Goal: Task Accomplishment & Management: Manage account settings

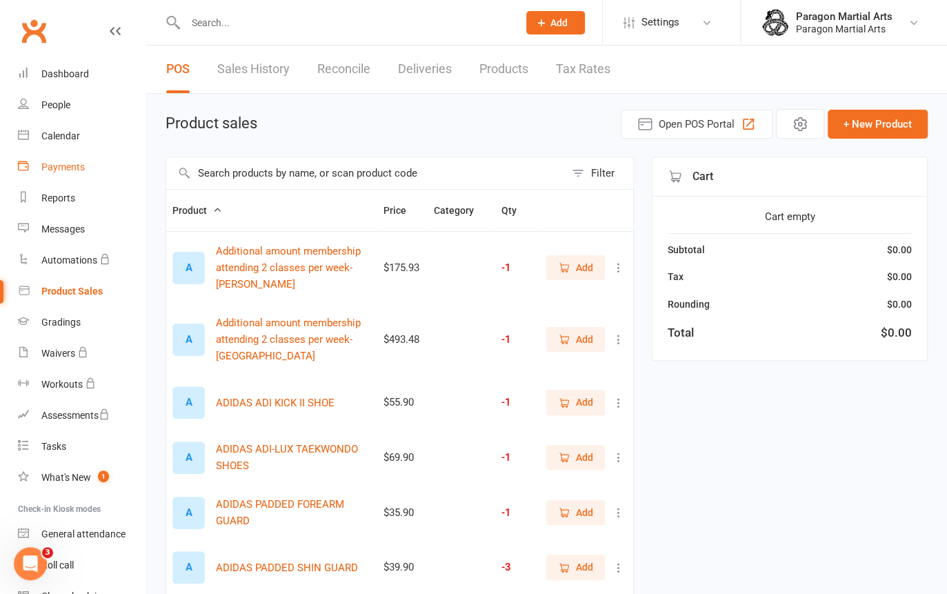
click at [57, 172] on div "Payments" at bounding box center [62, 166] width 43 height 11
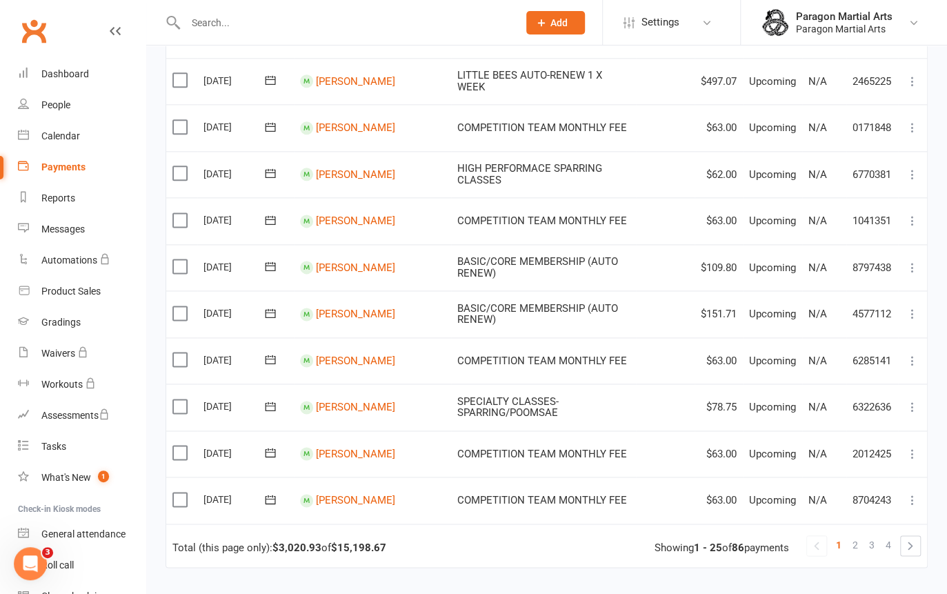
scroll to position [1031, 0]
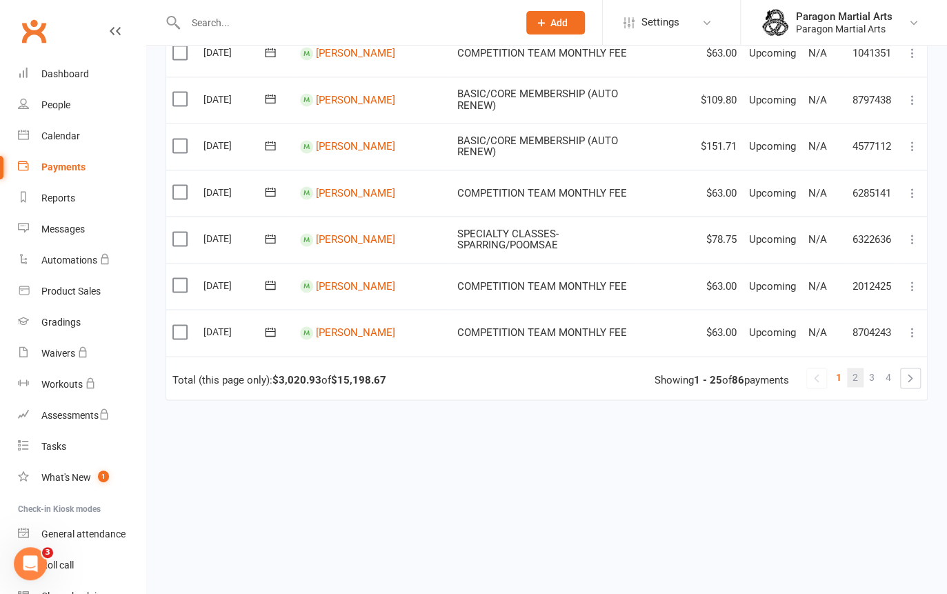
click at [854, 375] on span "2" at bounding box center [855, 377] width 6 height 19
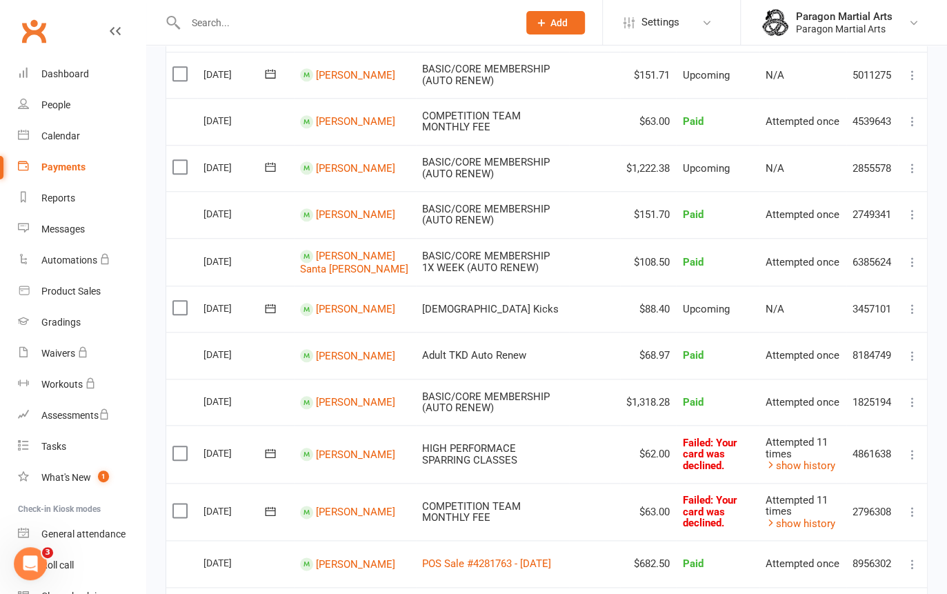
scroll to position [585, 0]
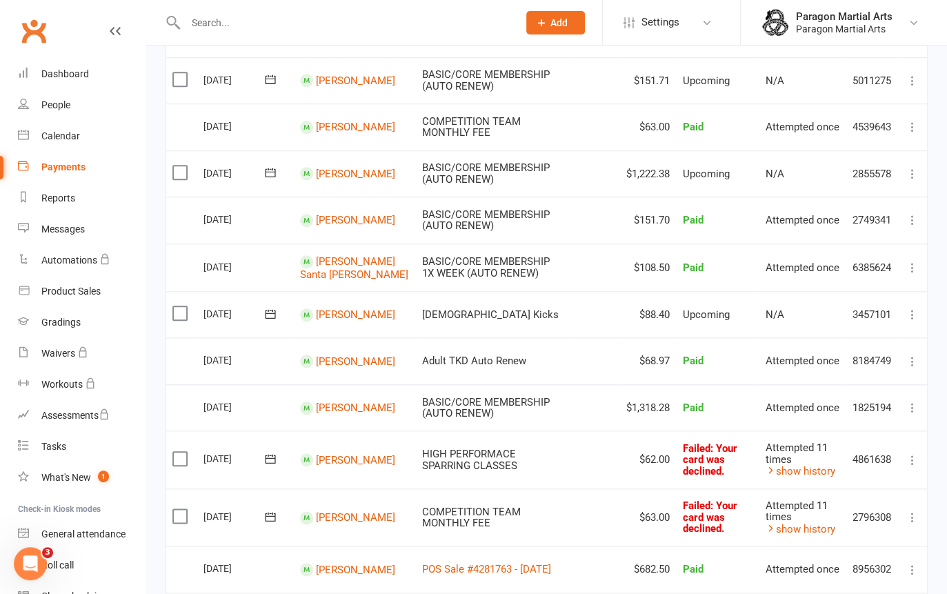
click at [909, 174] on icon at bounding box center [912, 174] width 14 height 14
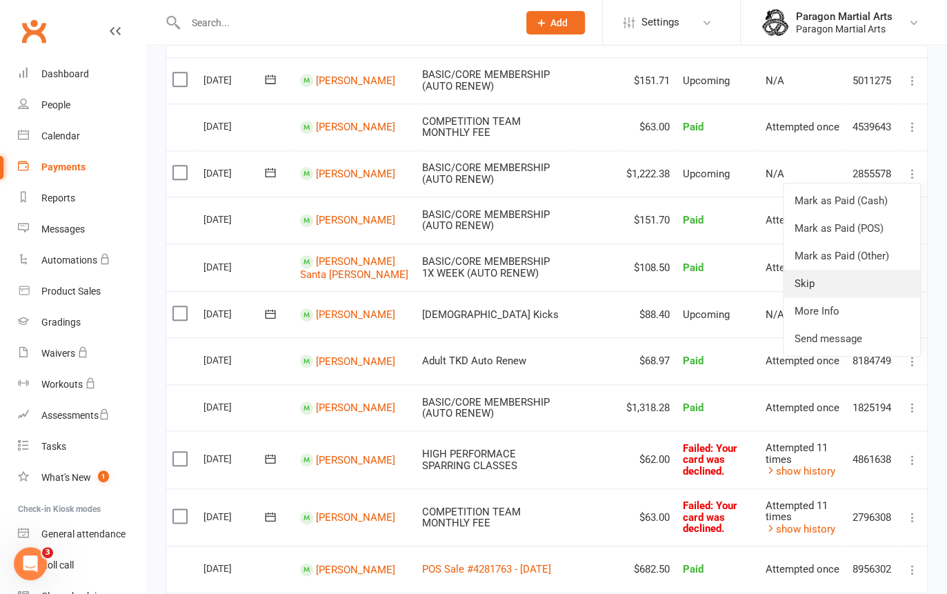
click at [810, 280] on link "Skip" at bounding box center [851, 284] width 137 height 28
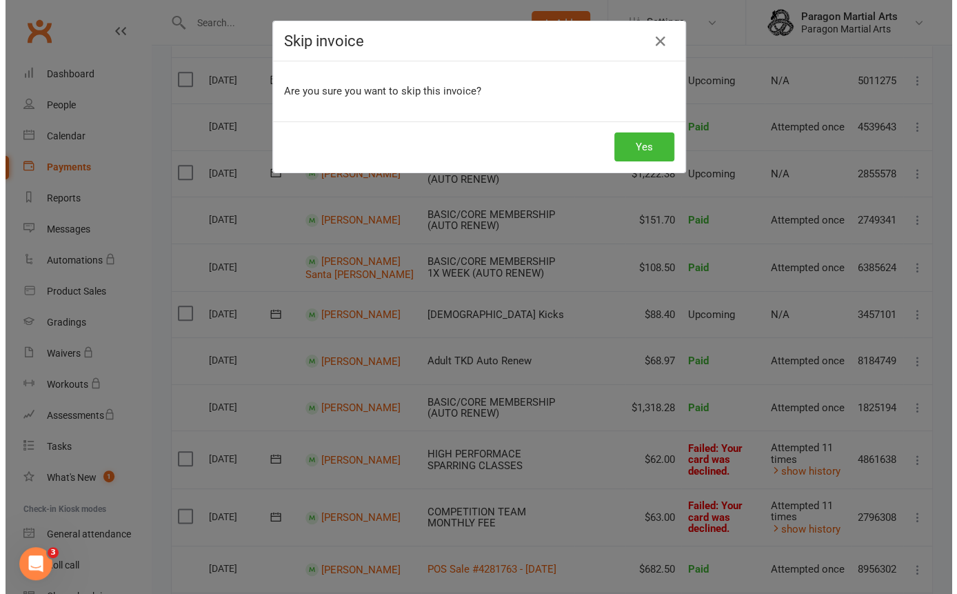
scroll to position [584, 0]
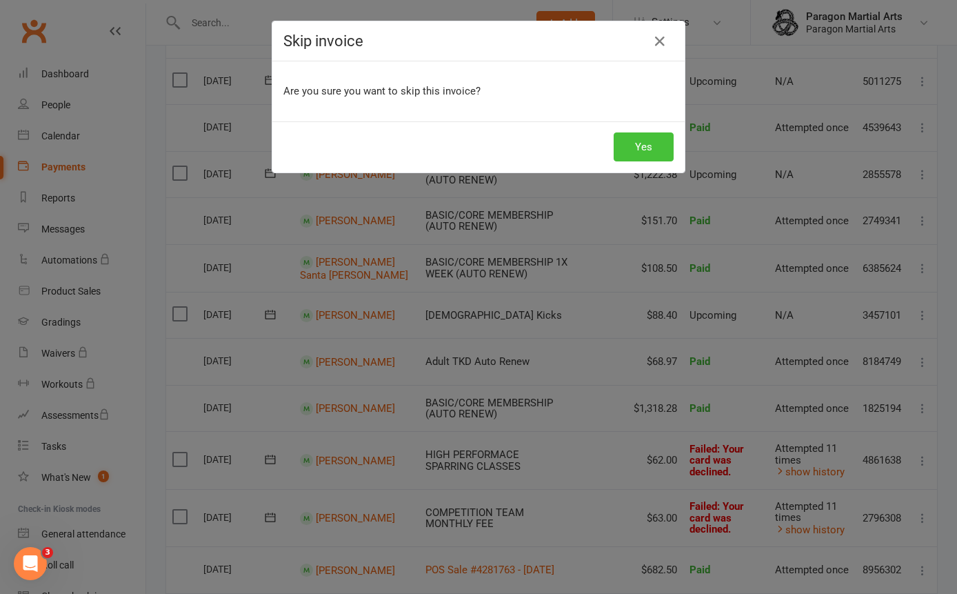
click at [631, 155] on button "Yes" at bounding box center [644, 146] width 60 height 29
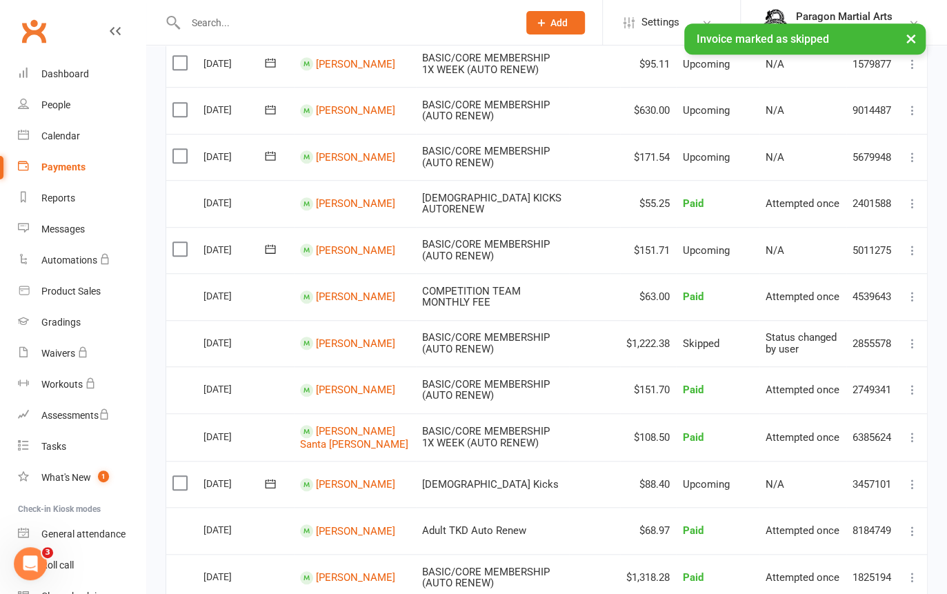
scroll to position [396, 0]
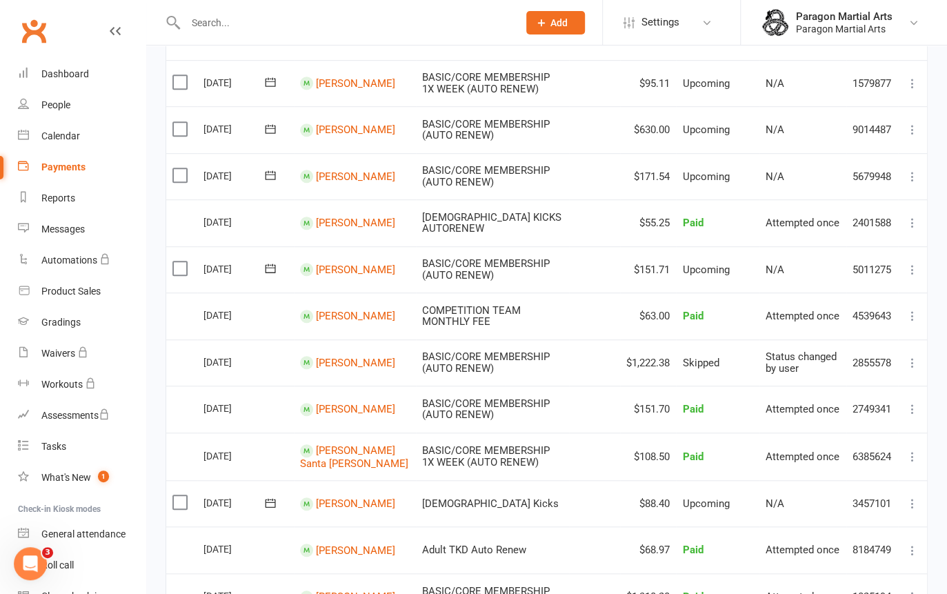
click at [908, 272] on icon at bounding box center [912, 270] width 14 height 14
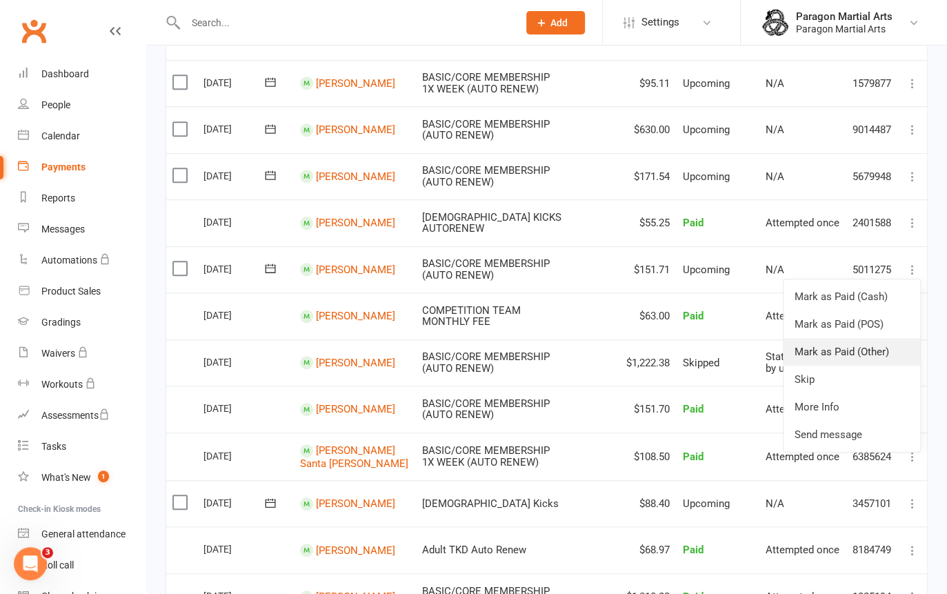
click at [832, 350] on link "Mark as Paid (Other)" at bounding box center [851, 352] width 137 height 28
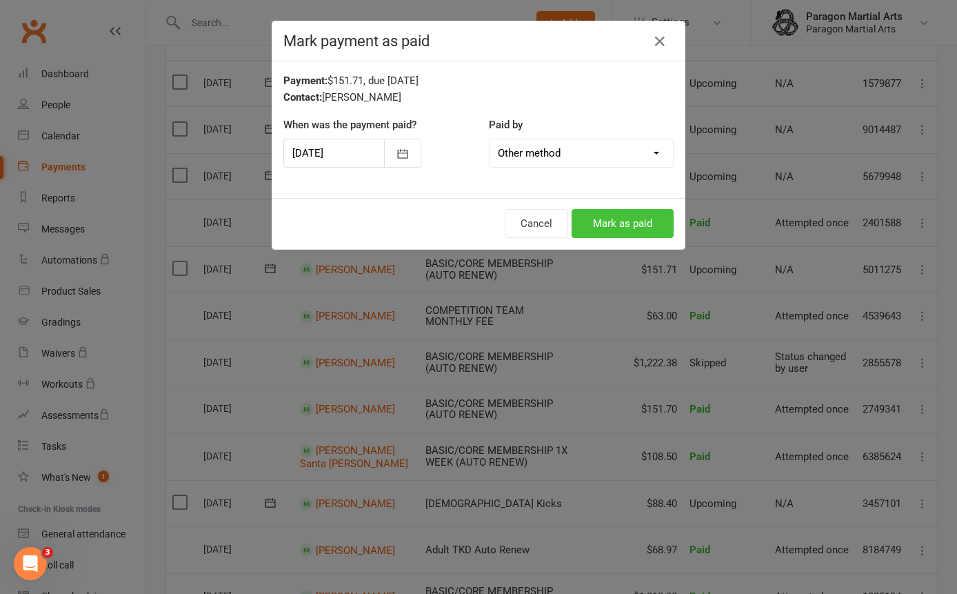
click at [636, 216] on button "Mark as paid" at bounding box center [623, 223] width 102 height 29
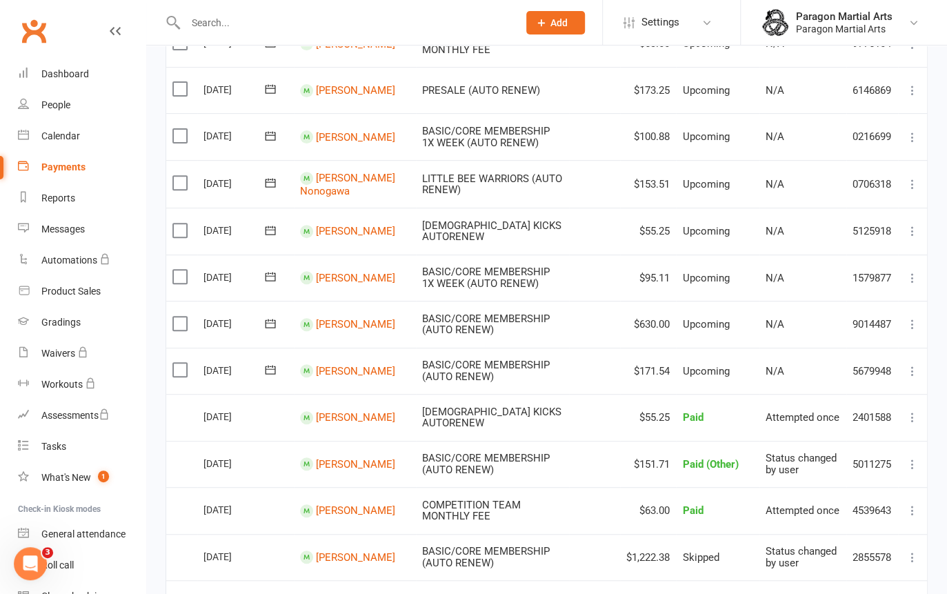
scroll to position [203, 0]
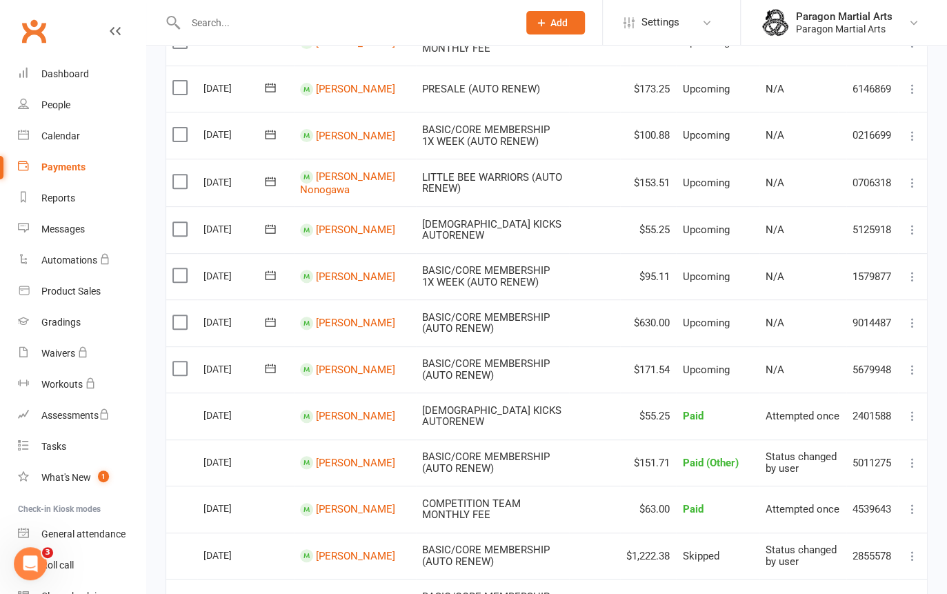
click at [913, 323] on icon at bounding box center [912, 323] width 14 height 14
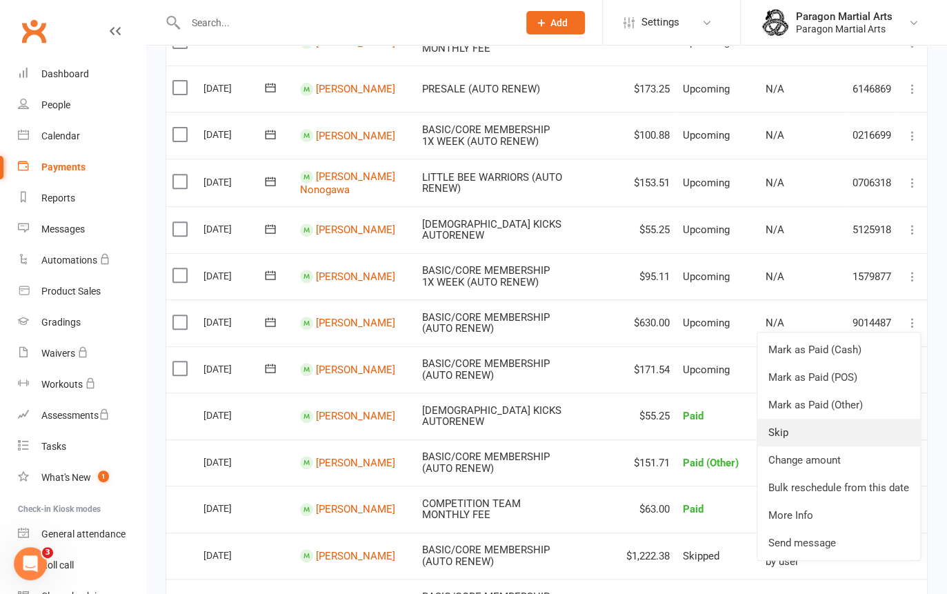
click at [805, 423] on link "Skip" at bounding box center [838, 433] width 163 height 28
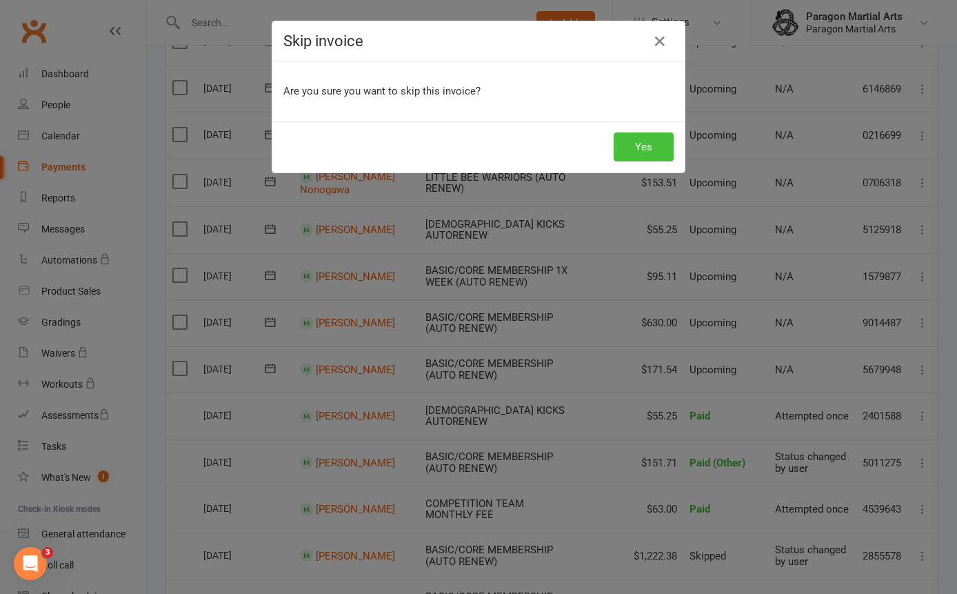
click at [647, 143] on button "Yes" at bounding box center [644, 146] width 60 height 29
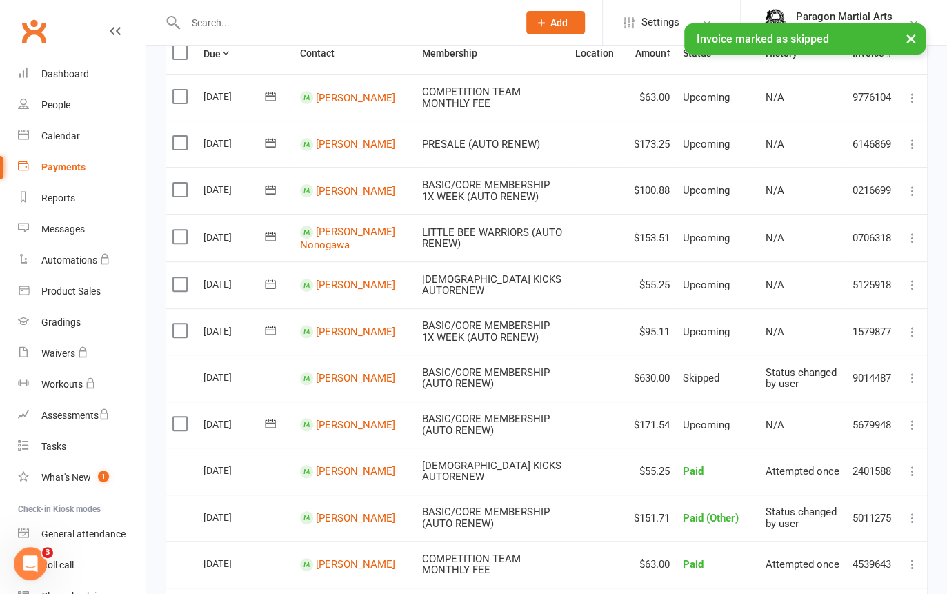
scroll to position [147, 0]
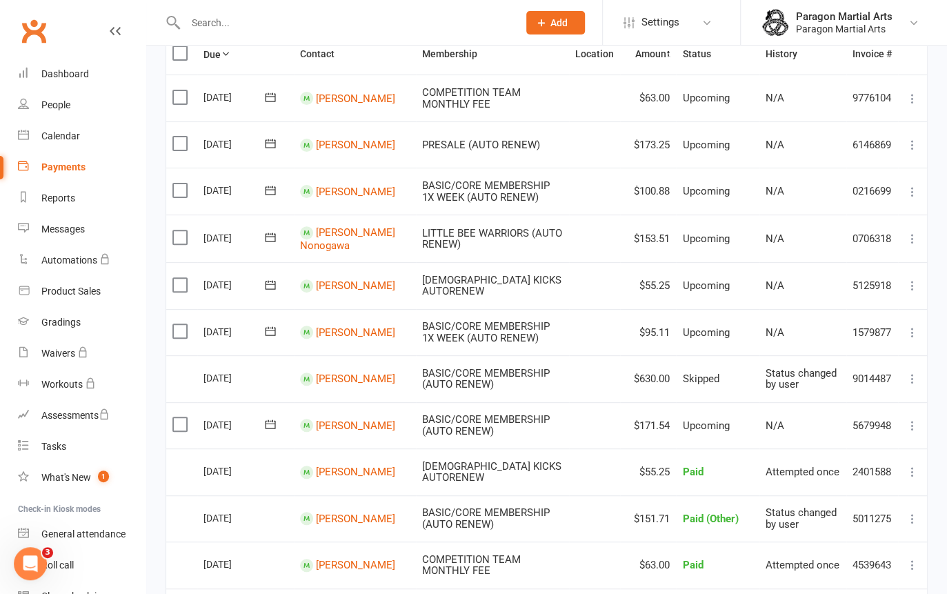
click at [908, 337] on button at bounding box center [912, 332] width 17 height 17
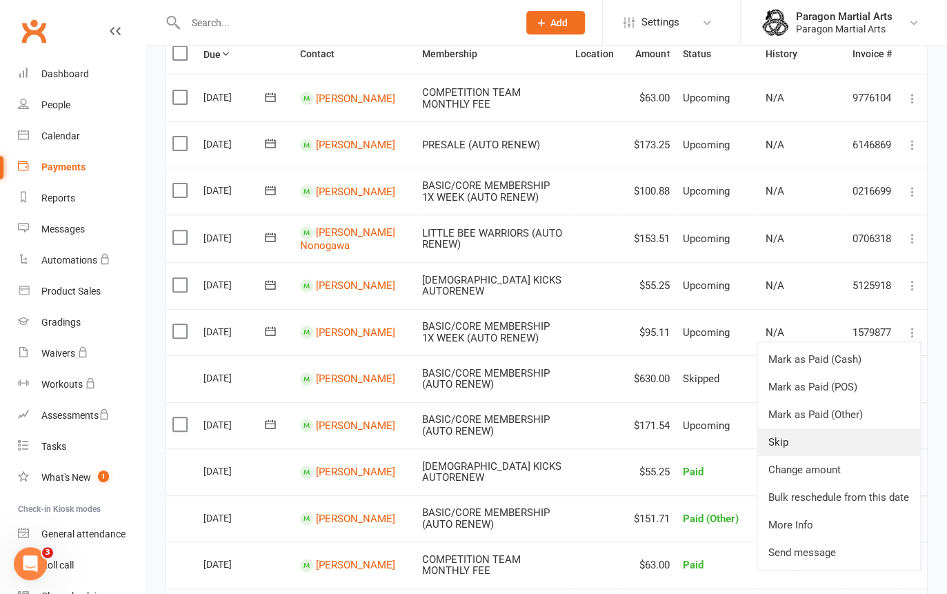
click at [801, 433] on link "Skip" at bounding box center [838, 442] width 163 height 28
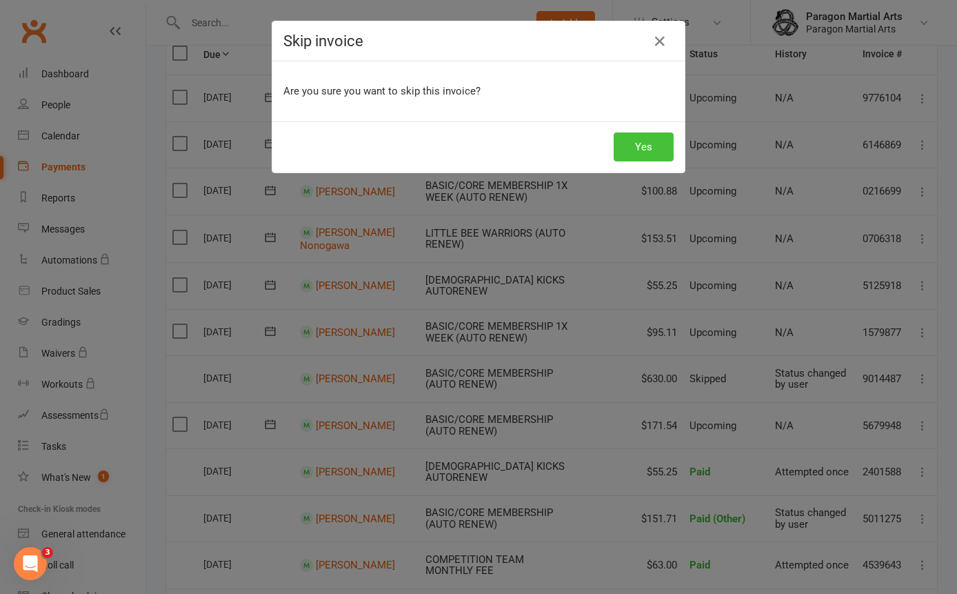
click at [652, 144] on button "Yes" at bounding box center [644, 146] width 60 height 29
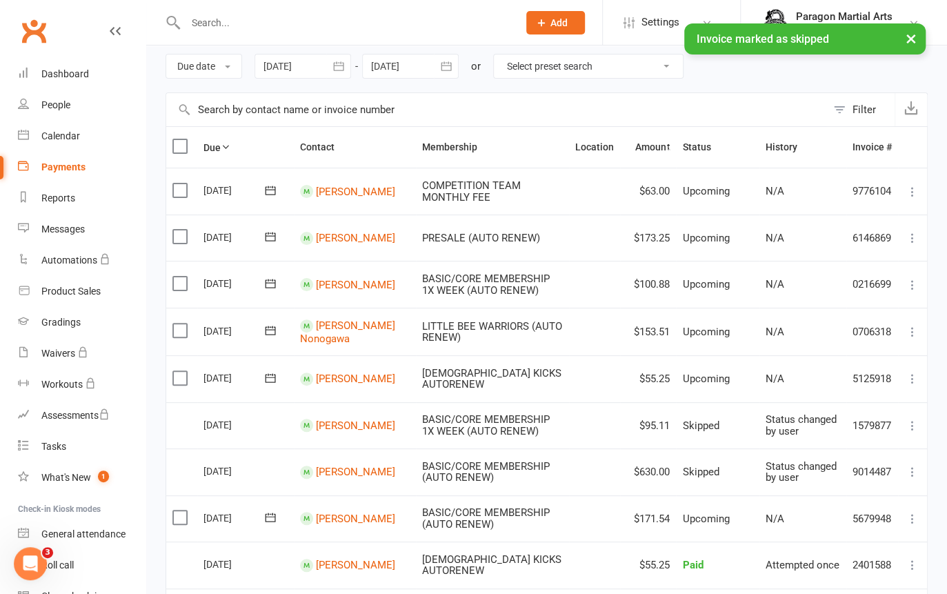
scroll to position [48, 0]
